Goal: Complete application form

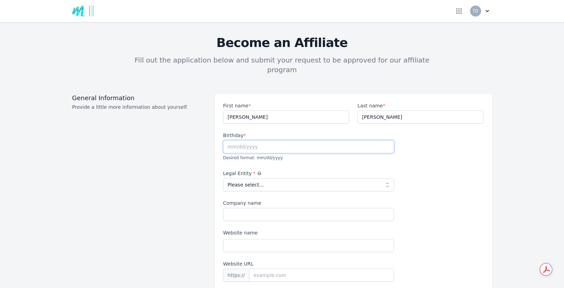
click at [236, 140] on input "text" at bounding box center [308, 146] width 171 height 13
type input "[DATE]"
click at [271, 178] on select "Please select... Individual Partnership Corporation Sole Proprietorship Foreign…" at bounding box center [308, 184] width 171 height 13
select select "individual"
click at [223, 178] on select "Please select... Individual Partnership Corporation Sole Proprietorship Foreign…" at bounding box center [308, 184] width 171 height 13
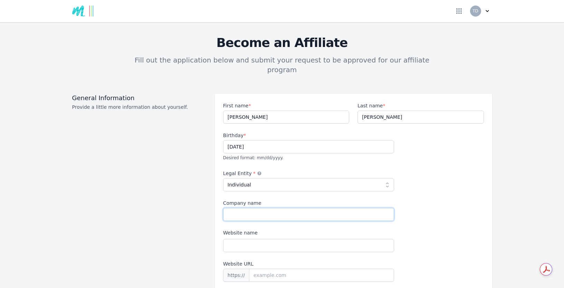
click at [245, 208] on input "Company name" at bounding box center [308, 214] width 171 height 13
click at [348, 229] on label "Website name" at bounding box center [308, 232] width 171 height 7
click at [348, 239] on input "Website name" at bounding box center [308, 245] width 171 height 13
click at [424, 216] on div "First name * [PERSON_NAME] Last name * [PERSON_NAME] Birthday * [DEMOGRAPHIC_DA…" at bounding box center [353, 206] width 261 height 209
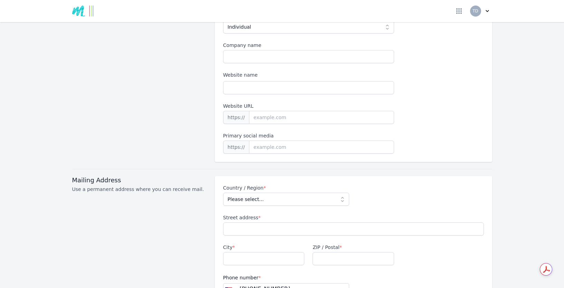
scroll to position [160, 0]
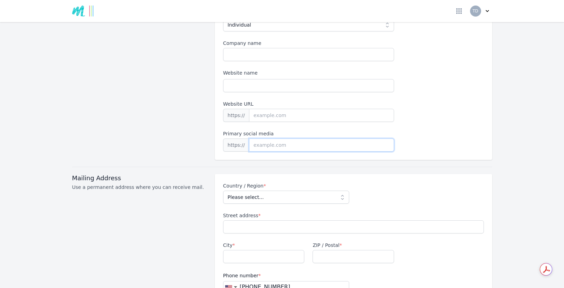
click at [260, 138] on input at bounding box center [321, 144] width 145 height 13
paste input "[URL][DOMAIN_NAME]"
drag, startPoint x: 265, startPoint y: 136, endPoint x: 245, endPoint y: 135, distance: 19.7
click at [249, 138] on input "[URL][DOMAIN_NAME]" at bounding box center [321, 144] width 145 height 13
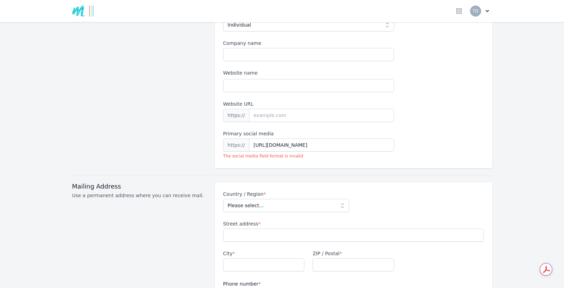
click at [443, 144] on div "First name * [PERSON_NAME] Last name * [PERSON_NAME] Birthday * [DEMOGRAPHIC_DA…" at bounding box center [353, 51] width 277 height 234
drag, startPoint x: 277, startPoint y: 136, endPoint x: 241, endPoint y: 132, distance: 35.7
click at [241, 138] on div "https:// [URL][DOMAIN_NAME]" at bounding box center [308, 144] width 171 height 13
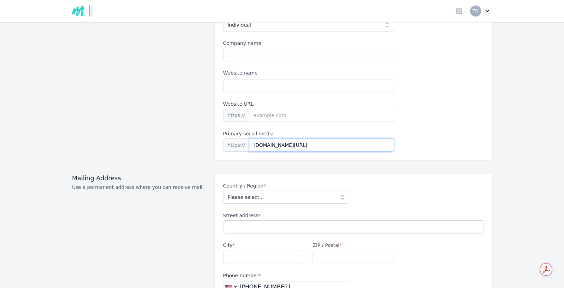
type input "[DOMAIN_NAME][URL]"
click at [423, 138] on div "First name * [PERSON_NAME] Last name * [PERSON_NAME] Birthday * [DEMOGRAPHIC_DA…" at bounding box center [353, 46] width 261 height 209
click at [304, 190] on select "Please select... [GEOGRAPHIC_DATA] [GEOGRAPHIC_DATA] [GEOGRAPHIC_DATA] [US_STAT…" at bounding box center [286, 196] width 126 height 13
select select "US"
click at [223, 190] on select "Please select... [GEOGRAPHIC_DATA] [GEOGRAPHIC_DATA] [GEOGRAPHIC_DATA] [US_STAT…" at bounding box center [286, 196] width 126 height 13
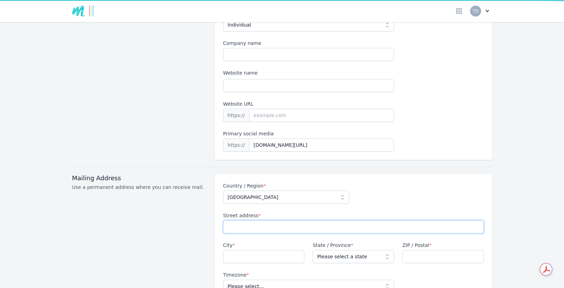
click at [293, 221] on input "Street address *" at bounding box center [353, 226] width 261 height 13
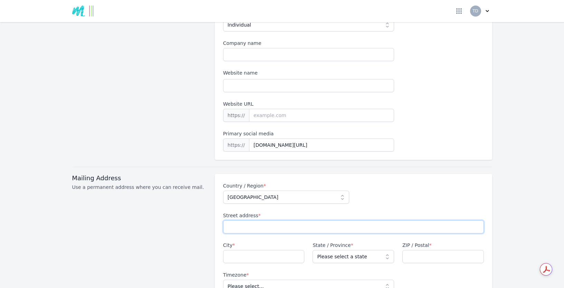
click at [292, 220] on input "Street address *" at bounding box center [353, 226] width 261 height 13
type input "[STREET_ADDRESS]"
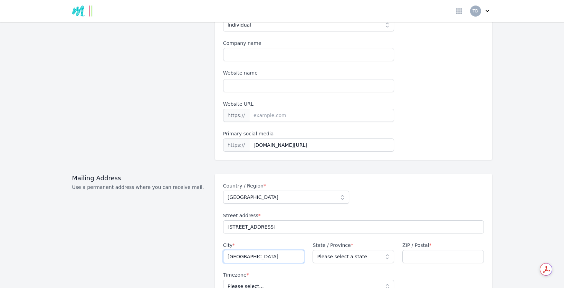
type input "[GEOGRAPHIC_DATA]"
select select "IL"
type input "60615"
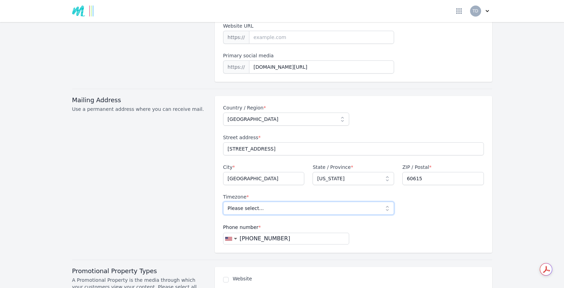
scroll to position [257, 0]
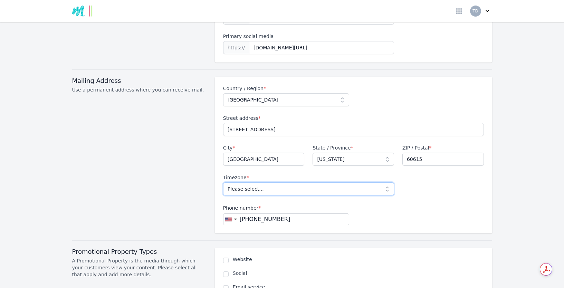
click at [298, 182] on select "Please select... [GEOGRAPHIC_DATA]/New_York [GEOGRAPHIC_DATA]/[GEOGRAPHIC_DATA]…" at bounding box center [308, 188] width 171 height 13
select select "America/[GEOGRAPHIC_DATA]"
click at [223, 182] on select "Please select... [GEOGRAPHIC_DATA]/New_York [GEOGRAPHIC_DATA]/[GEOGRAPHIC_DATA]…" at bounding box center [308, 188] width 171 height 13
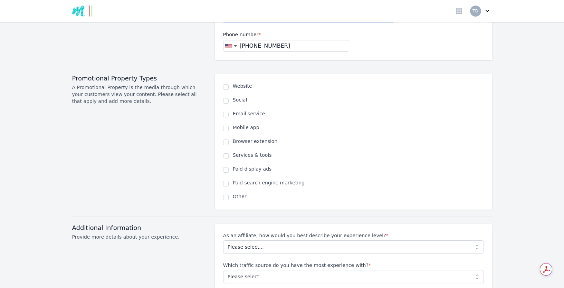
scroll to position [480, 0]
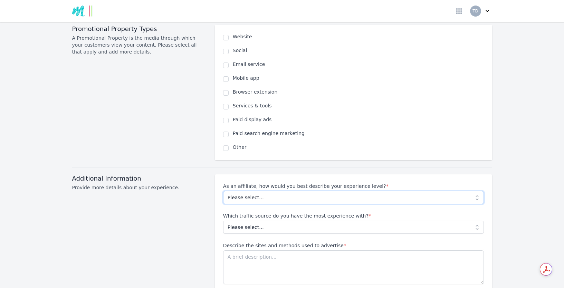
click at [342, 191] on select "Please select... Beginner Intermediate Expert" at bounding box center [353, 197] width 261 height 13
select select "Beginner"
click at [223, 191] on select "Please select... Beginner Intermediate Expert" at bounding box center [353, 197] width 261 height 13
click at [290, 221] on select "Please select... No experience Social media Pay per click Media buying Organic …" at bounding box center [353, 227] width 261 height 13
select select "Email"
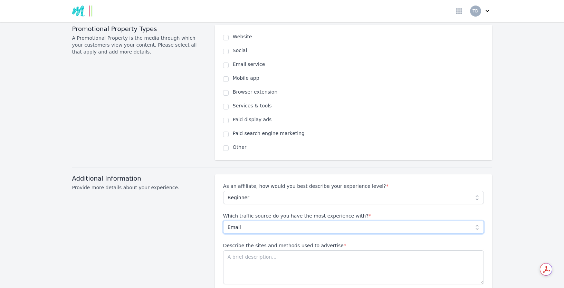
click at [223, 221] on select "Please select... No experience Social media Pay per click Media buying Organic …" at bounding box center [353, 227] width 261 height 13
click at [280, 229] on div "As an affiliate, how would you best describe your experience level? * Please se…" at bounding box center [353, 233] width 261 height 101
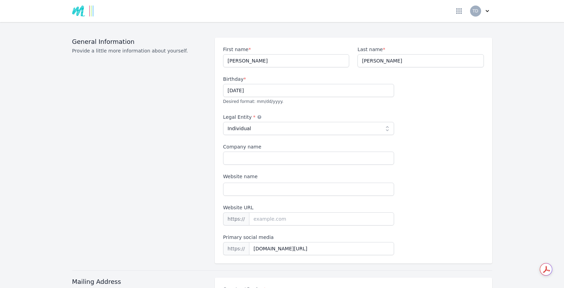
scroll to position [0, 0]
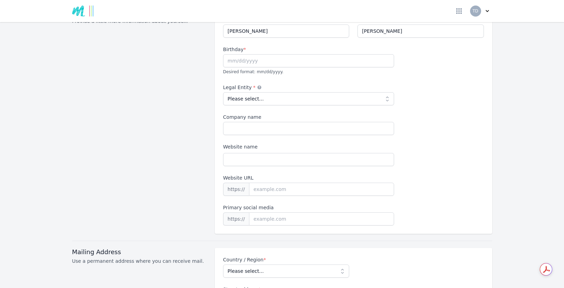
scroll to position [108, 0]
